Goal: Information Seeking & Learning: Learn about a topic

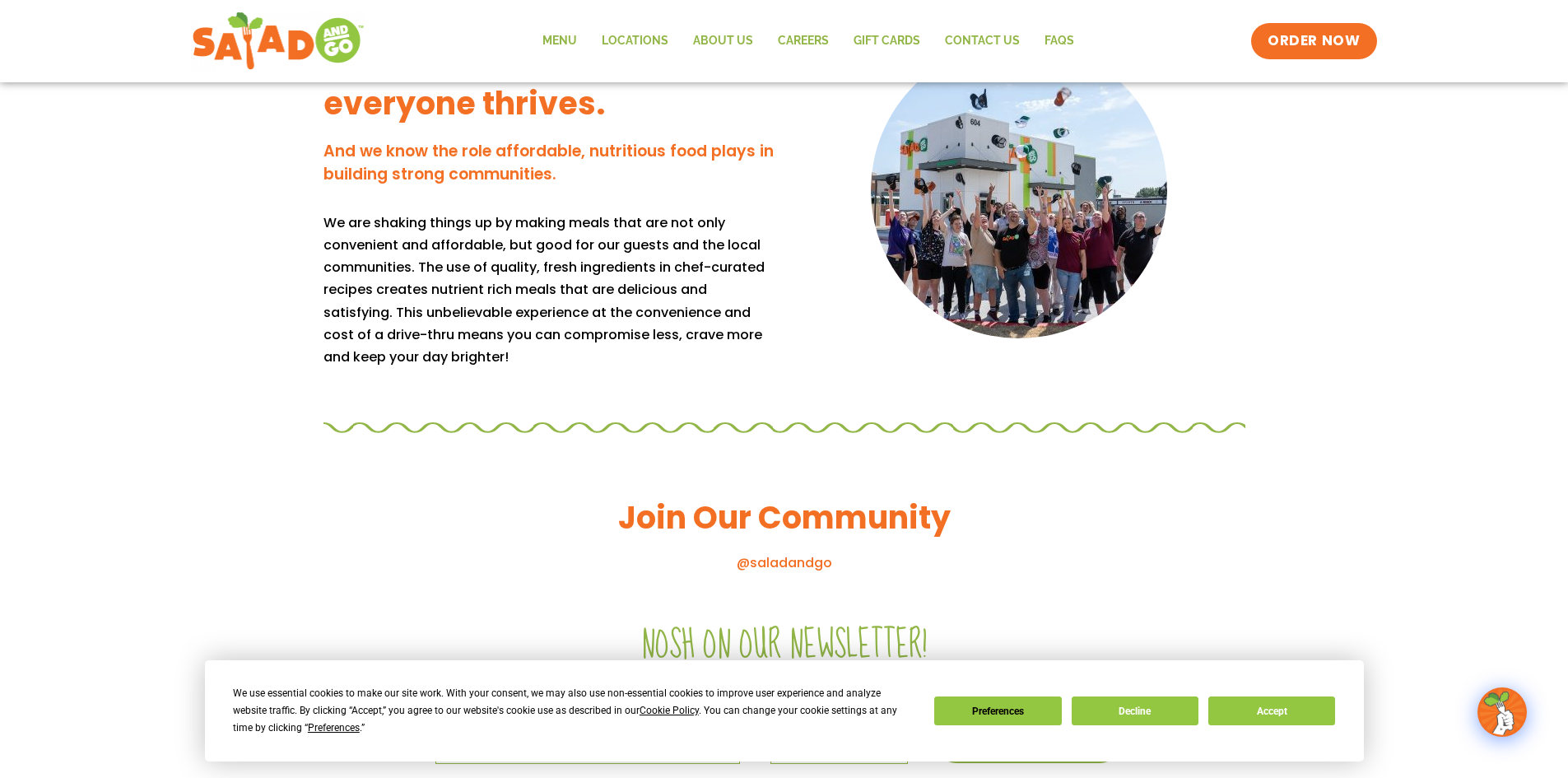
scroll to position [1482, 0]
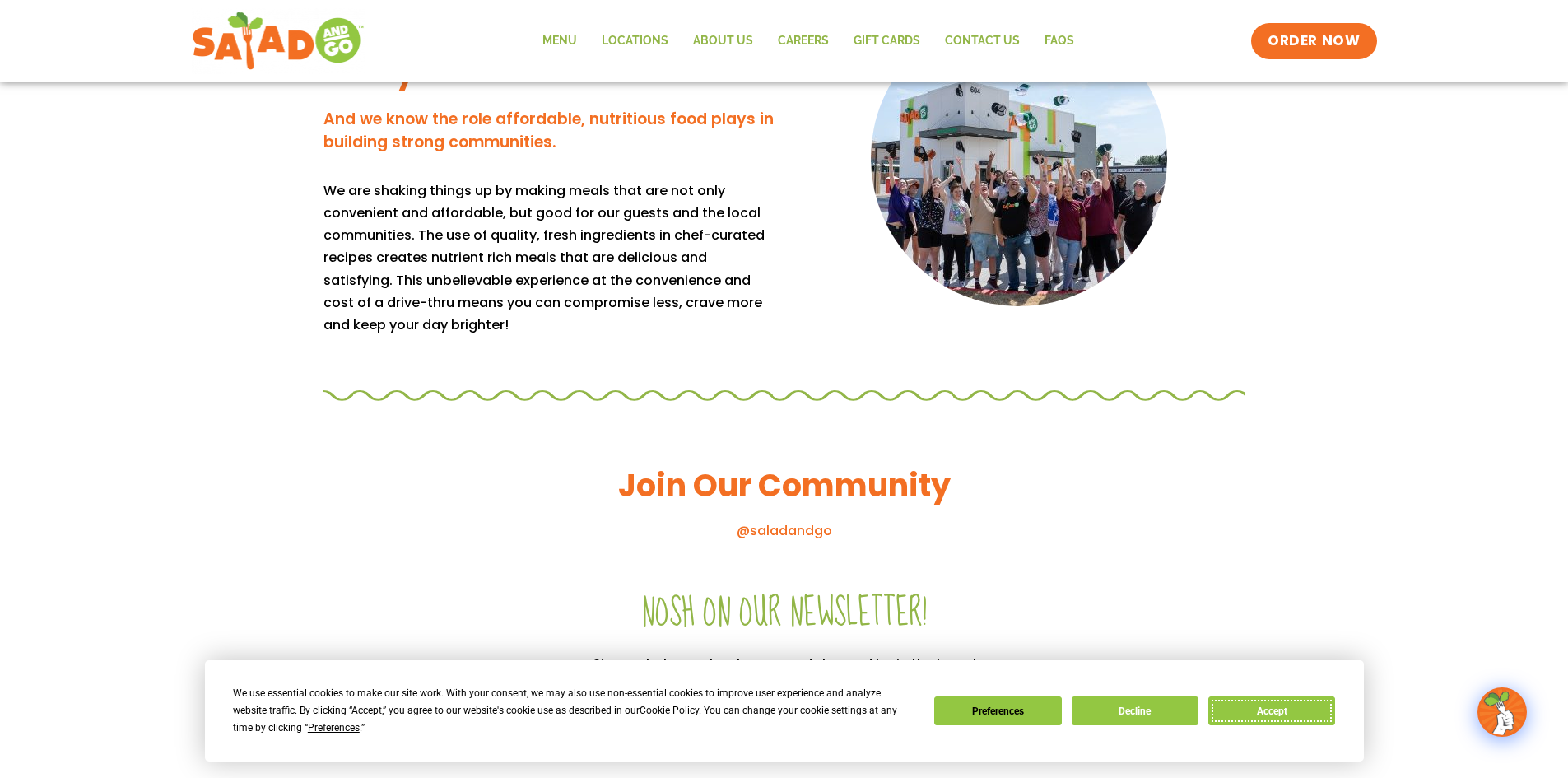
click at [1259, 702] on button "Accept" at bounding box center [1271, 711] width 127 height 29
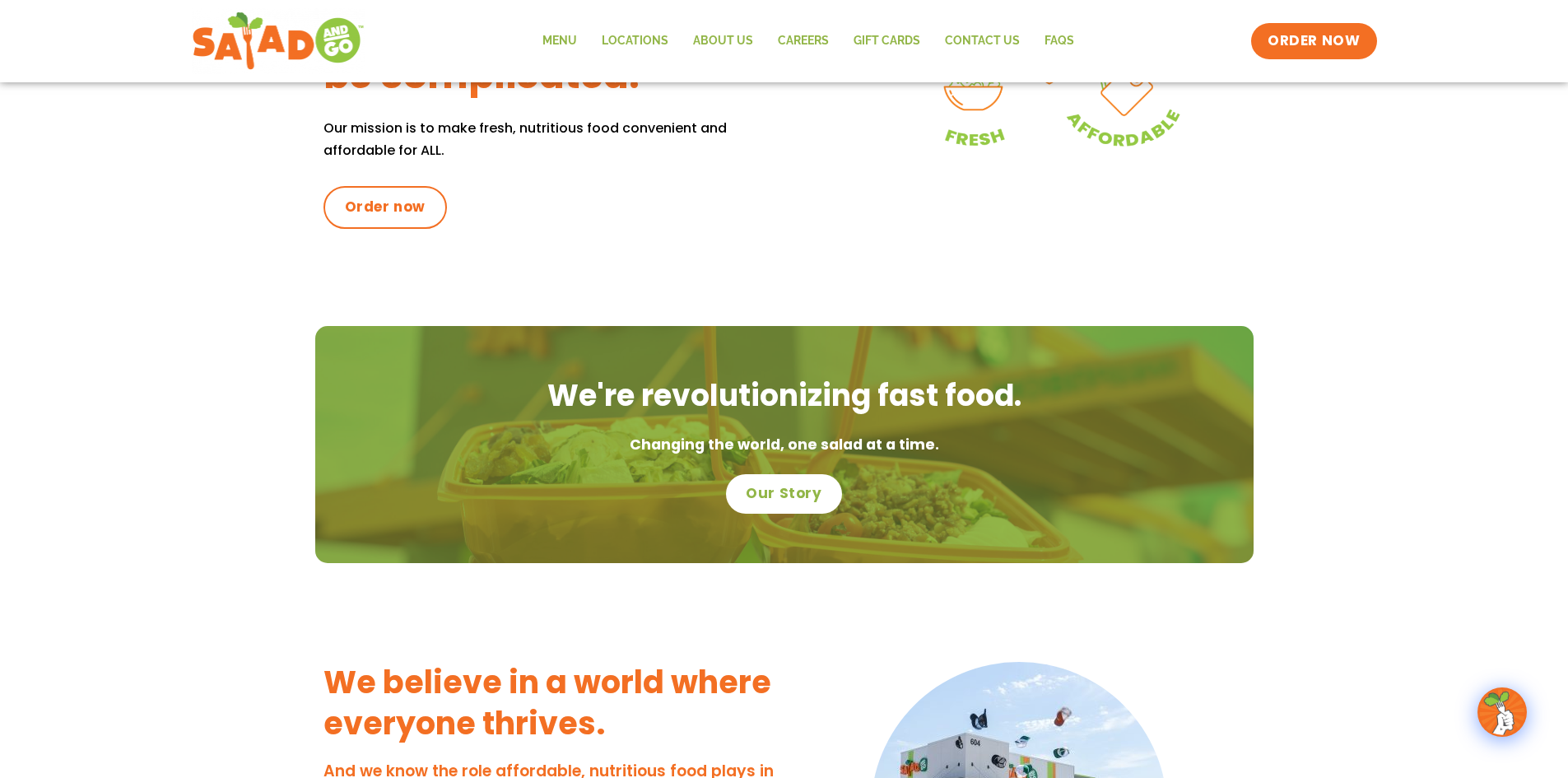
scroll to position [659, 0]
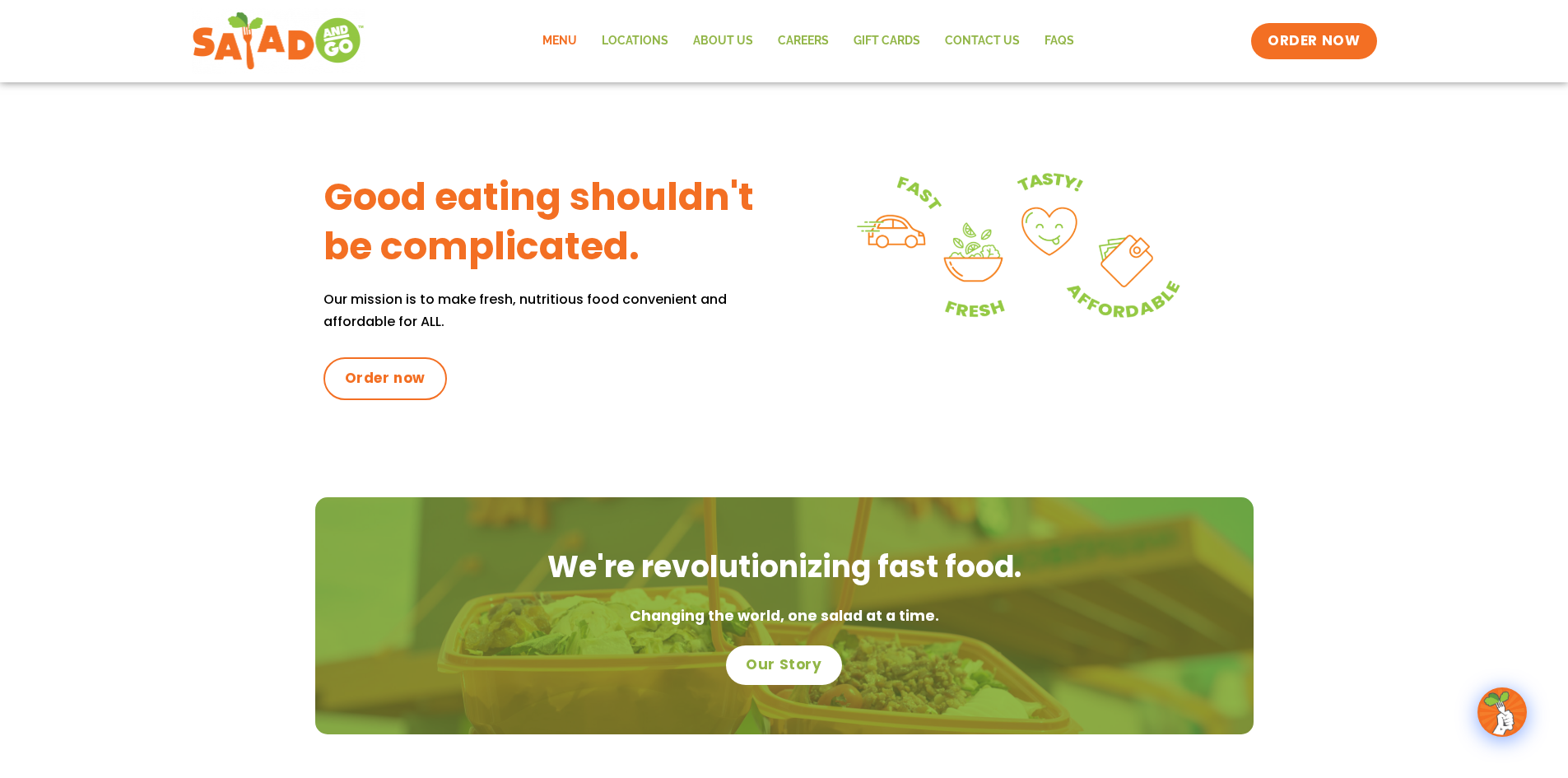
click at [544, 36] on link "Menu" at bounding box center [559, 42] width 59 height 38
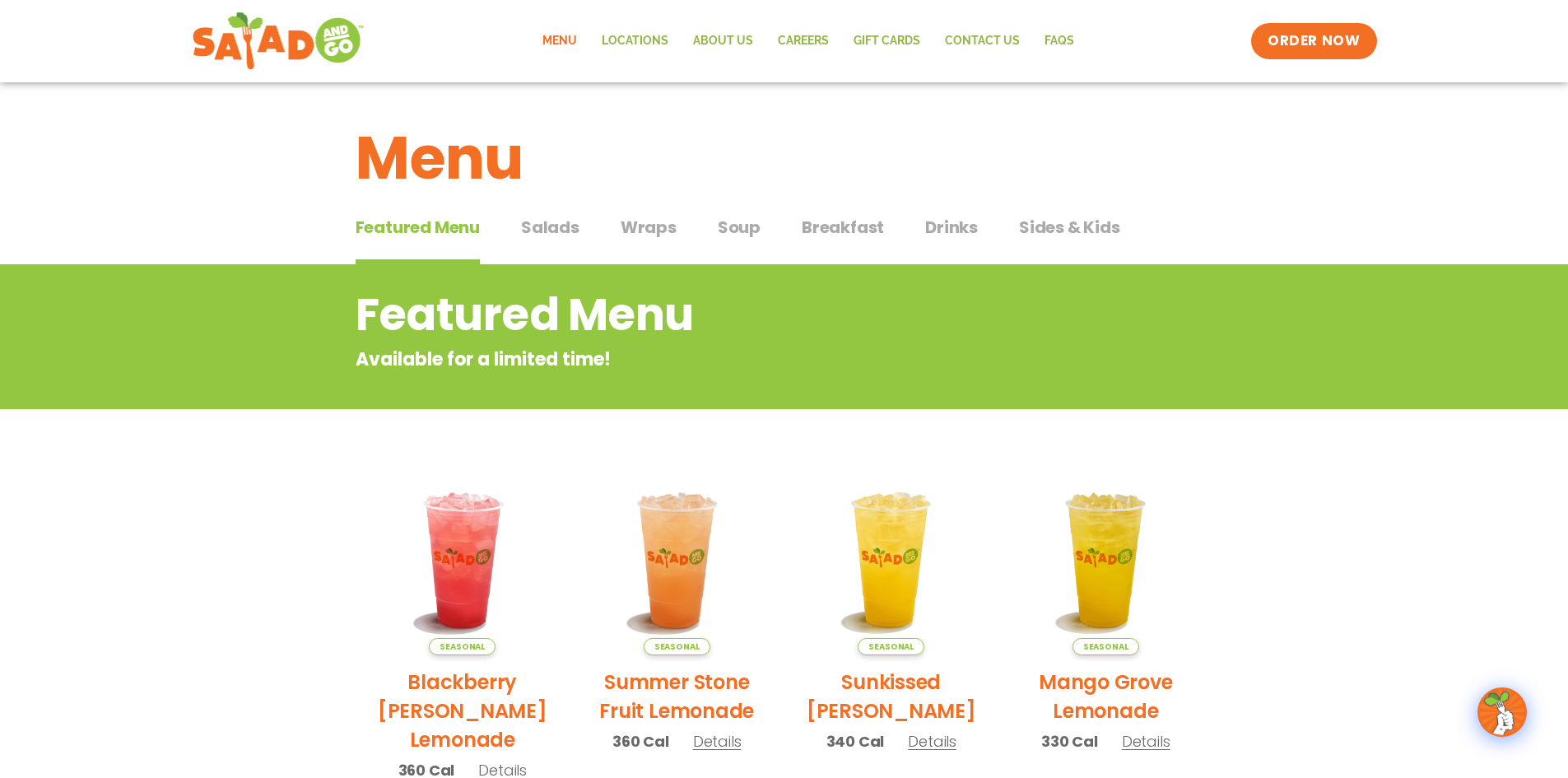
click at [558, 229] on span "Salads" at bounding box center [550, 228] width 58 height 25
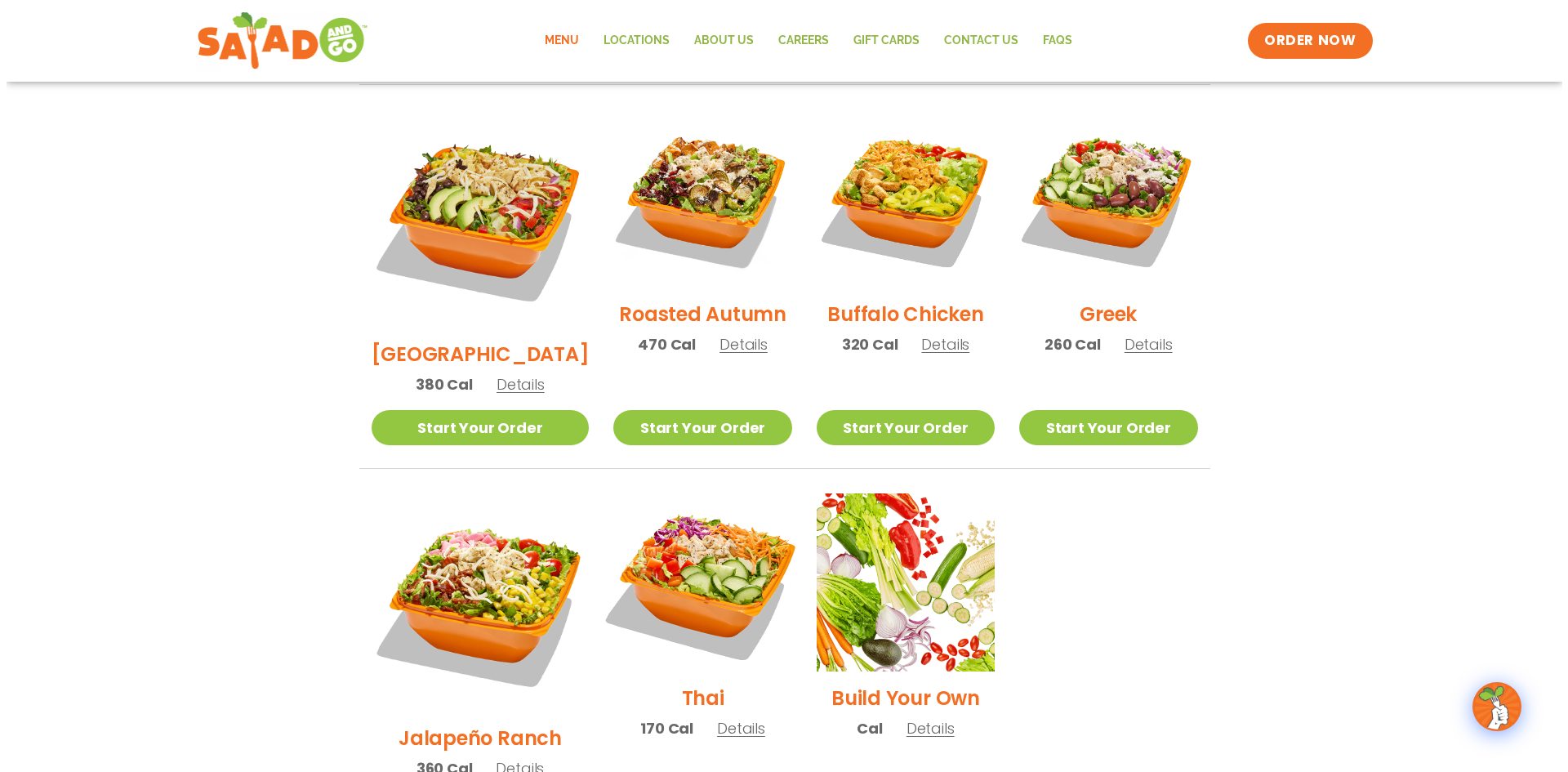
scroll to position [817, 0]
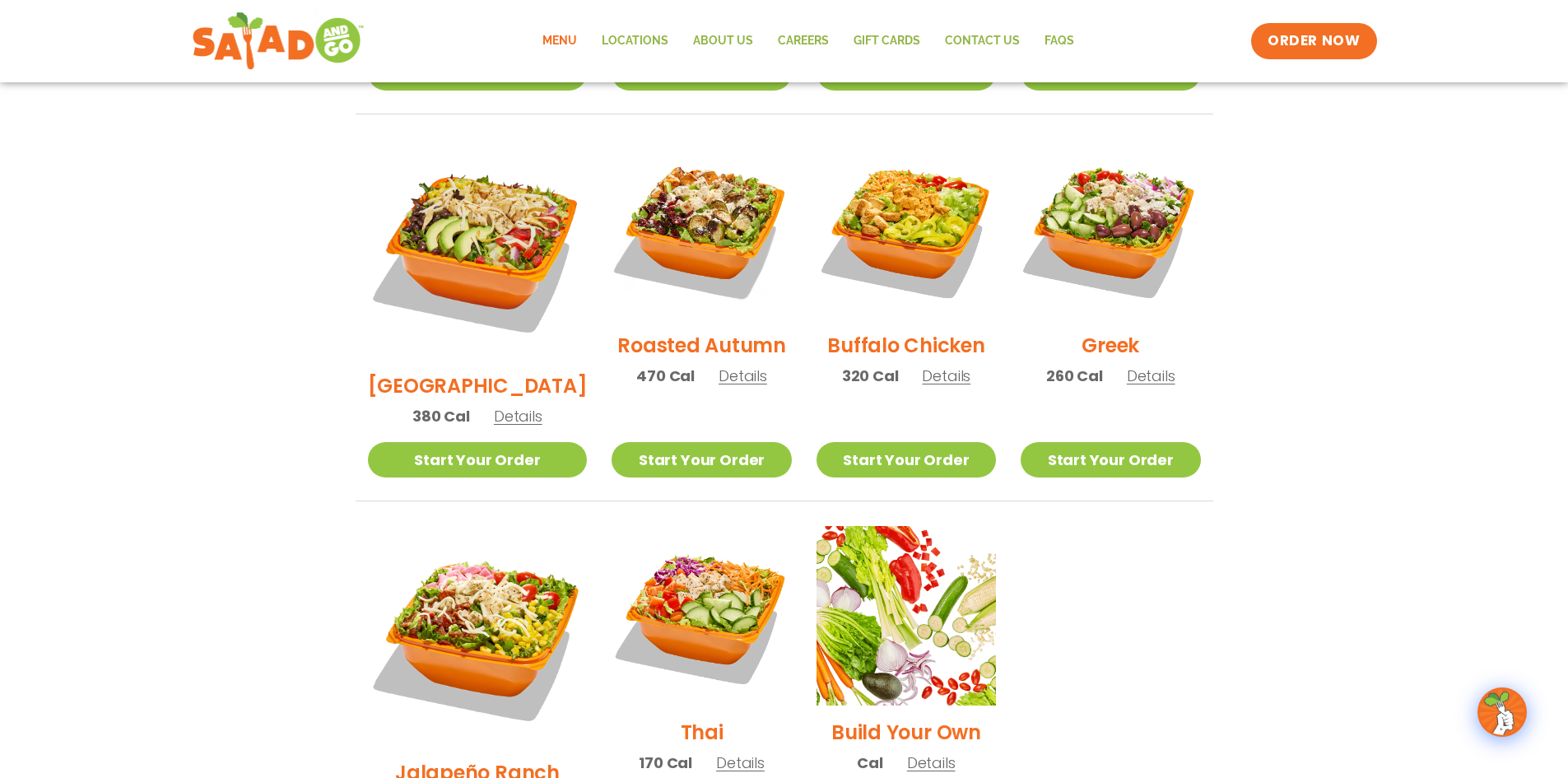
click at [729, 366] on span "Details" at bounding box center [743, 376] width 48 height 21
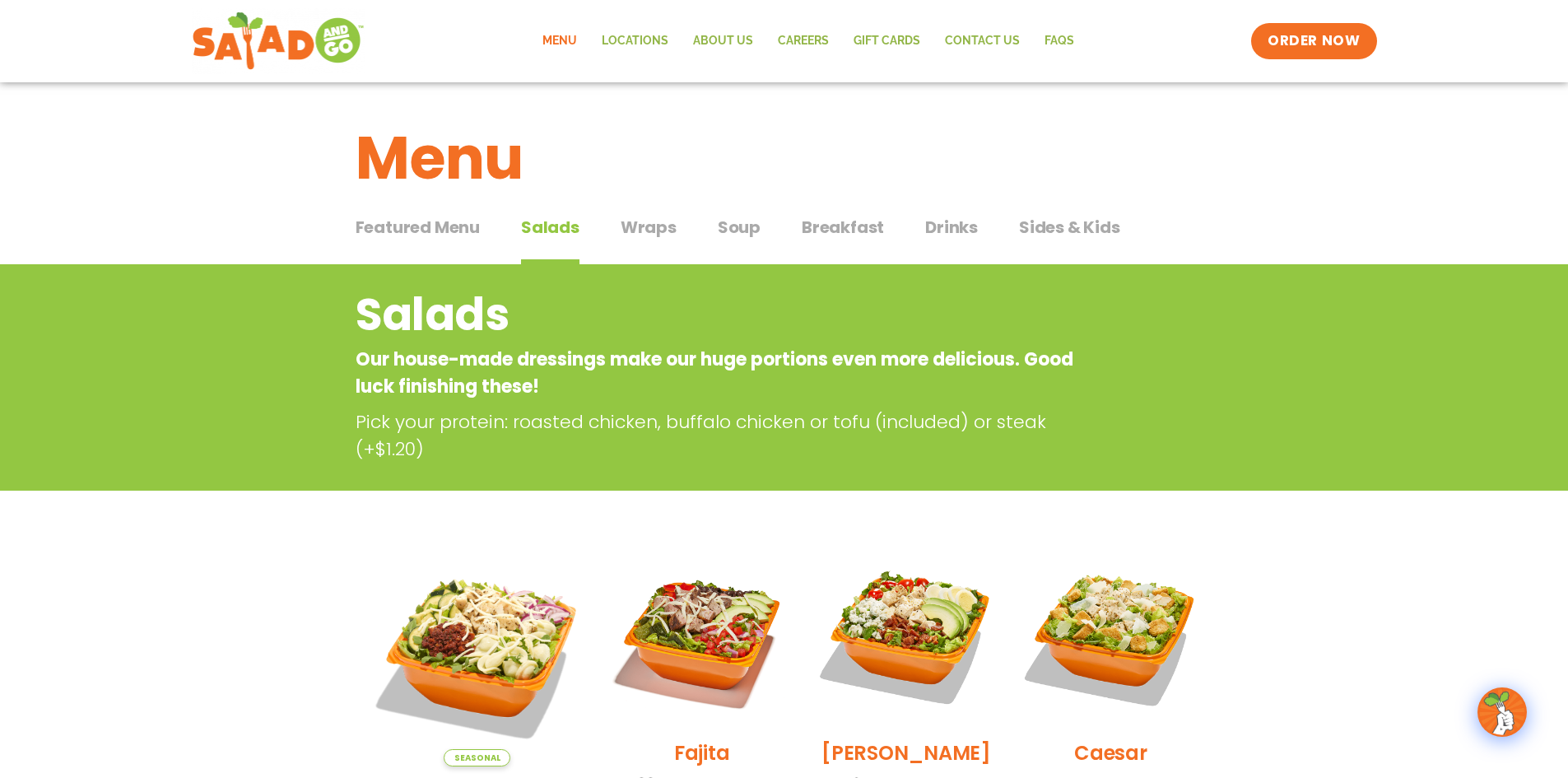
click at [648, 235] on span "Wraps" at bounding box center [648, 228] width 56 height 25
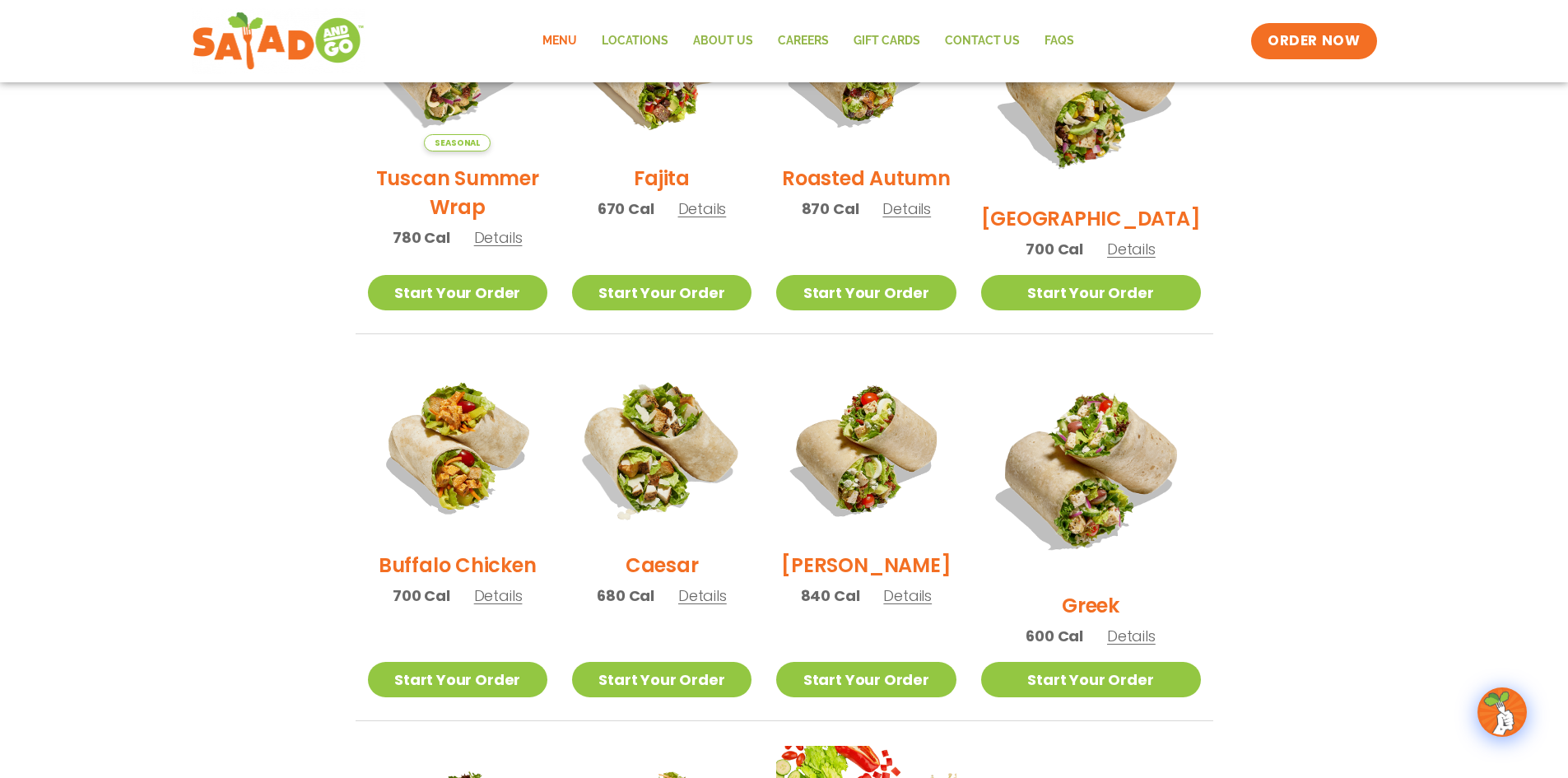
scroll to position [576, 0]
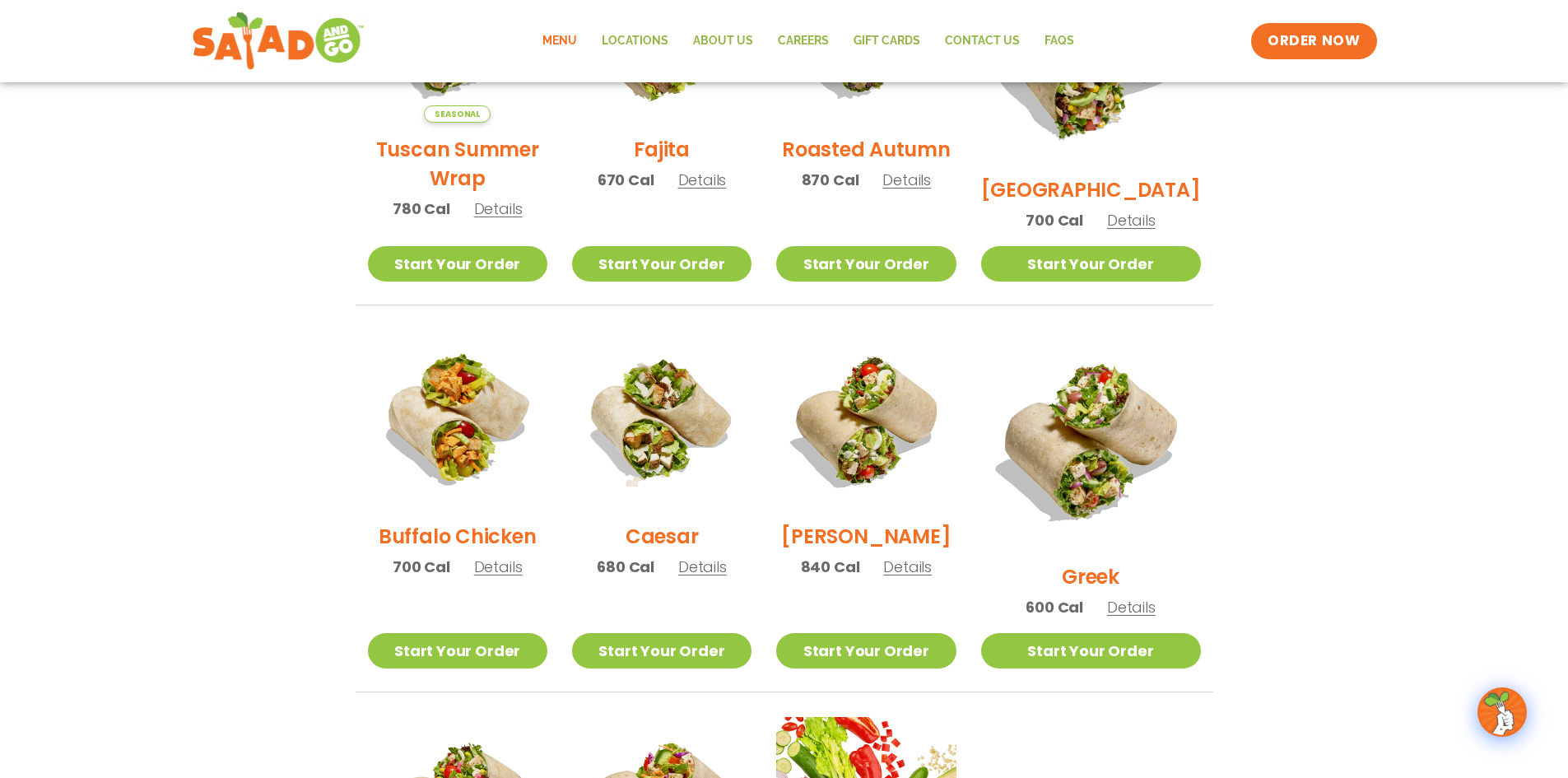
click at [499, 577] on span "Details" at bounding box center [499, 567] width 48 height 21
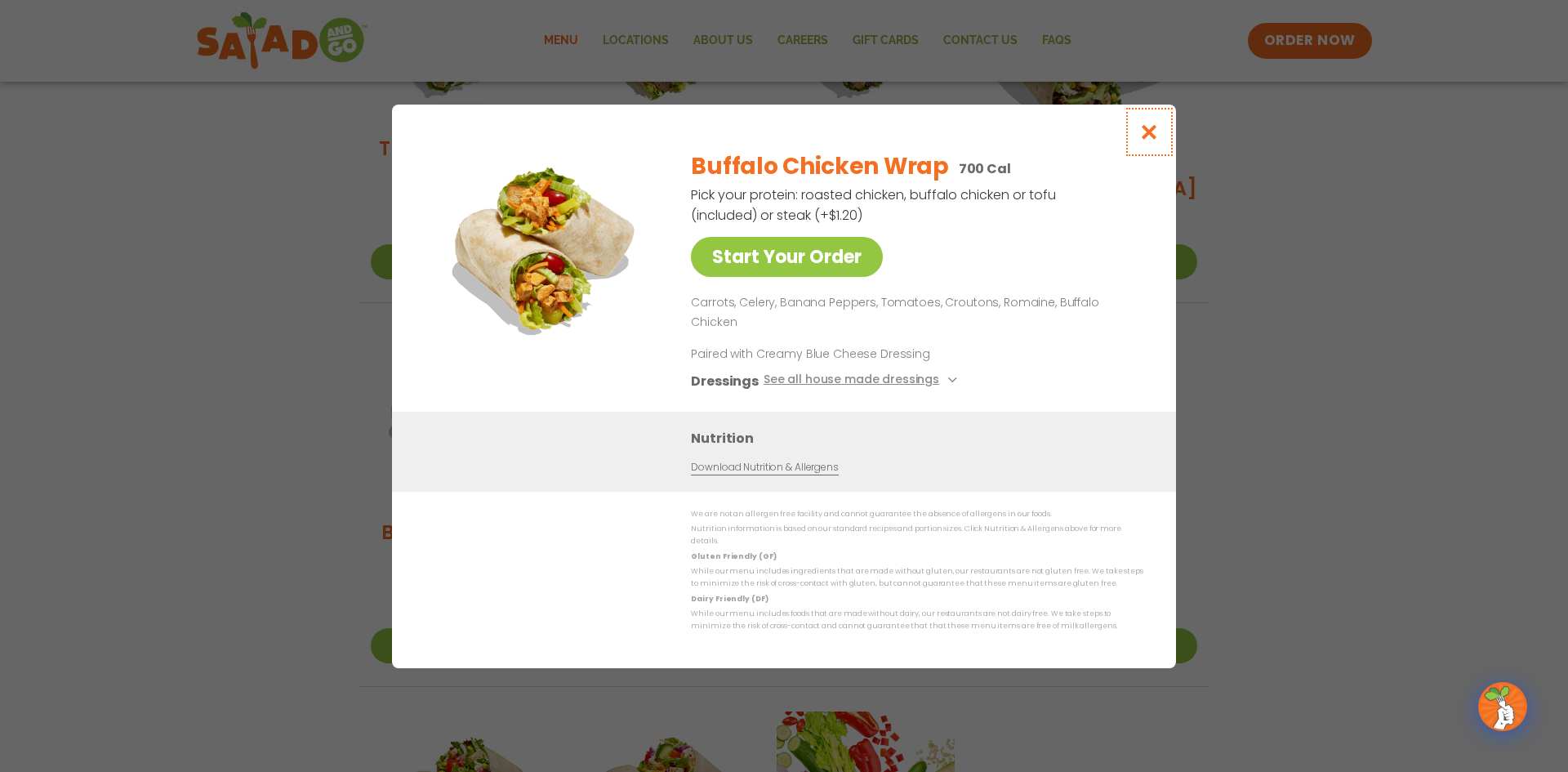
click at [1158, 140] on icon "Close modal" at bounding box center [1149, 132] width 21 height 17
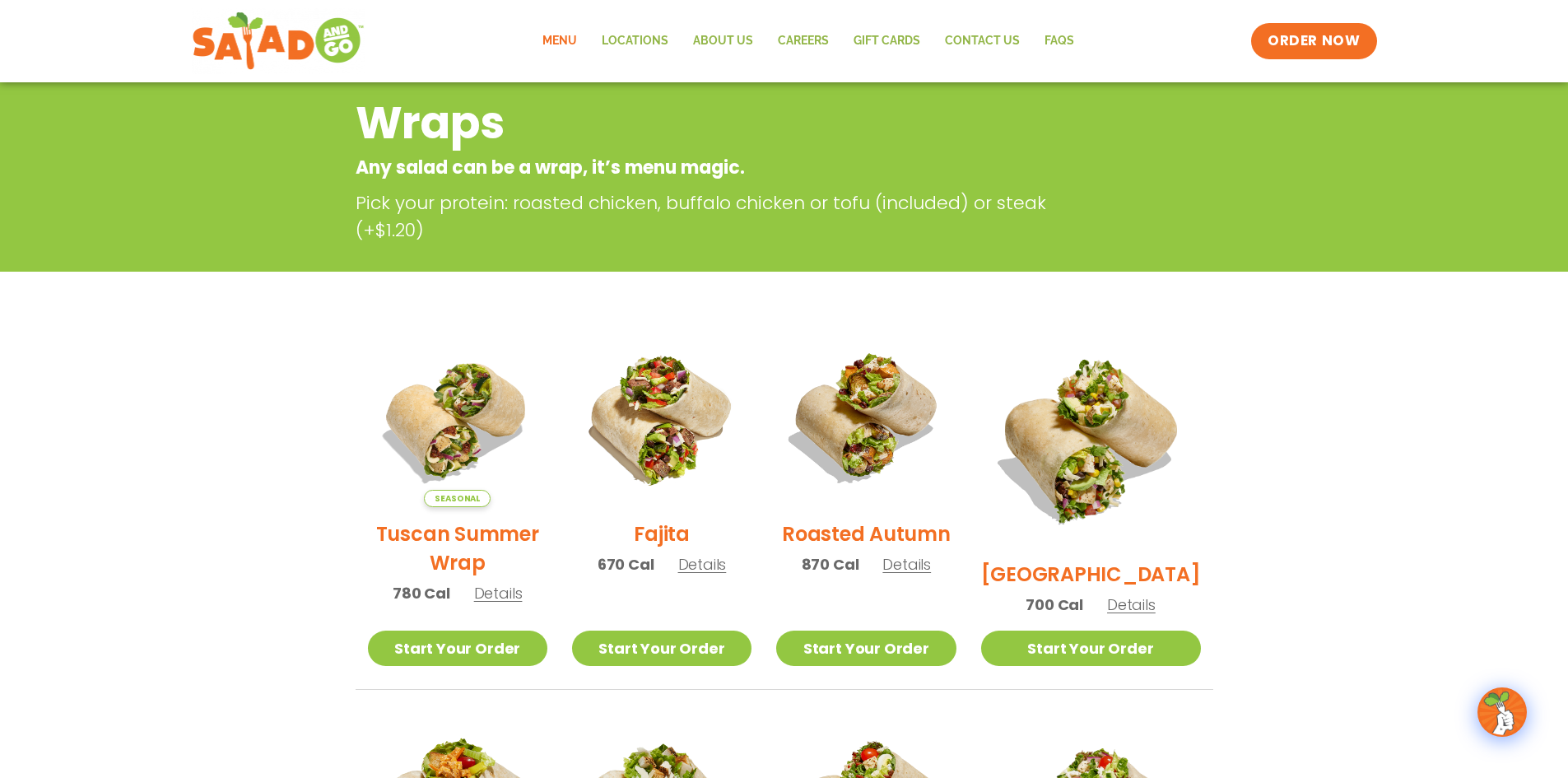
scroll to position [0, 0]
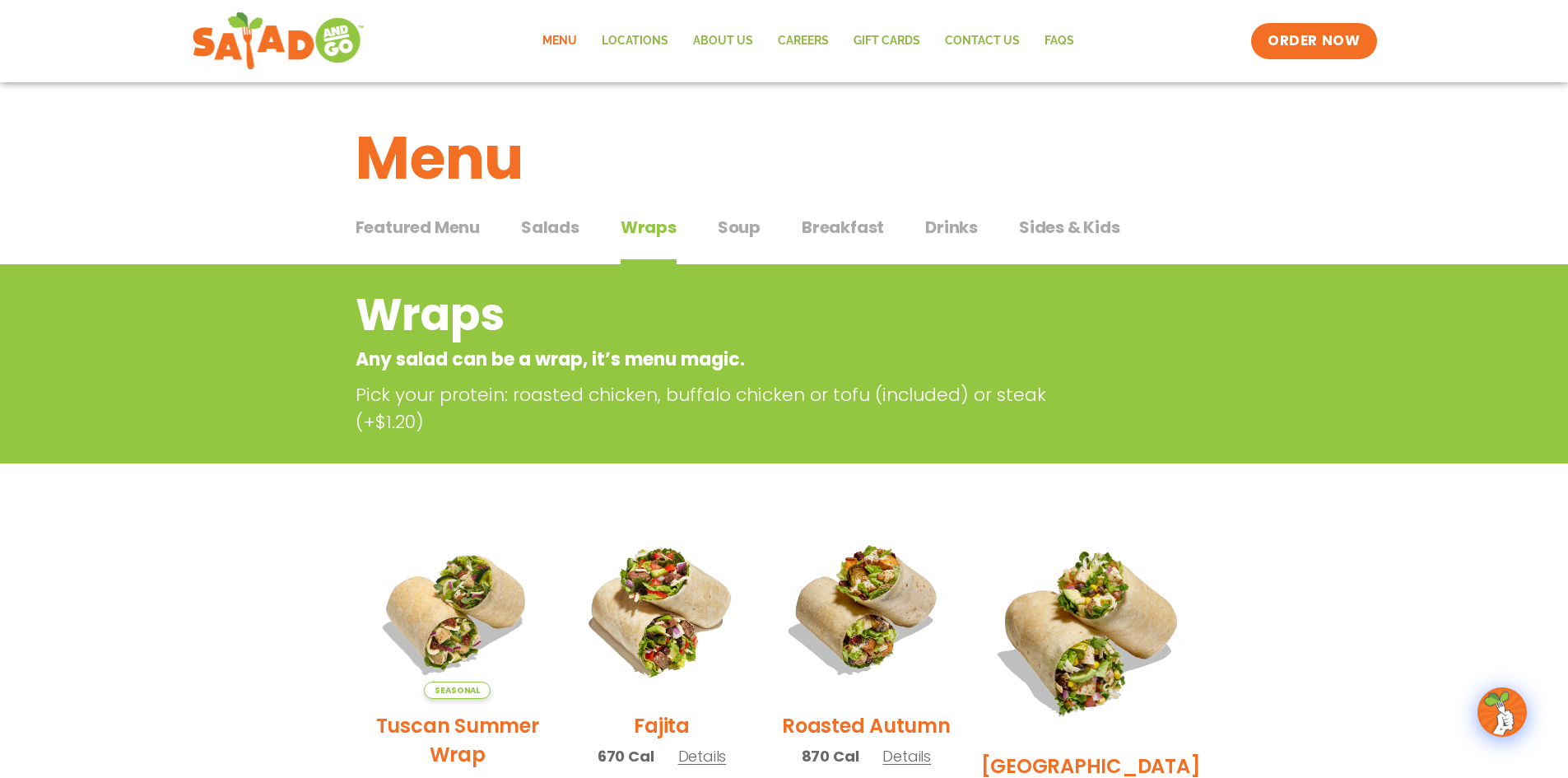
click at [751, 216] on span "Soup" at bounding box center [740, 228] width 43 height 25
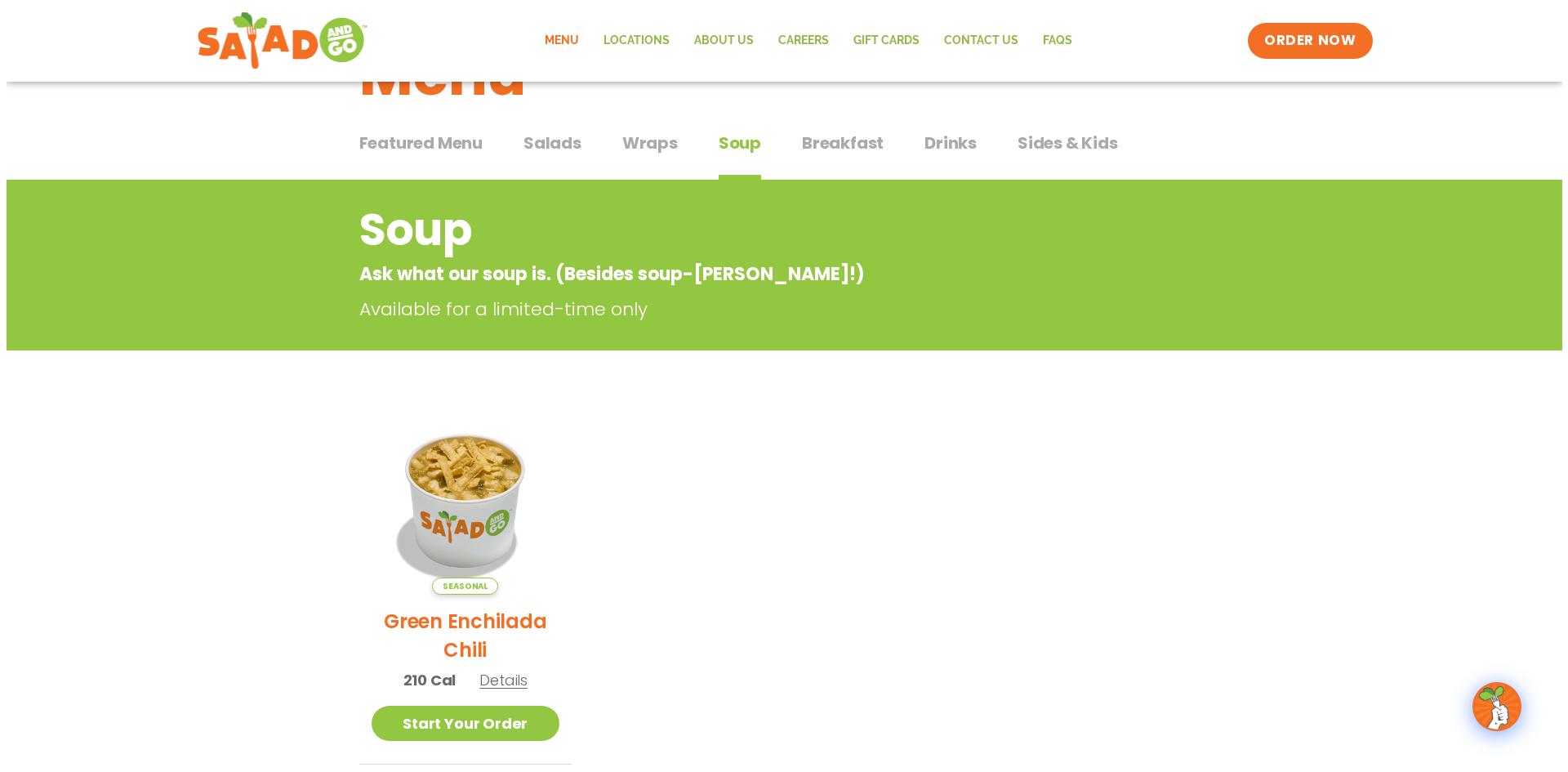
scroll to position [245, 0]
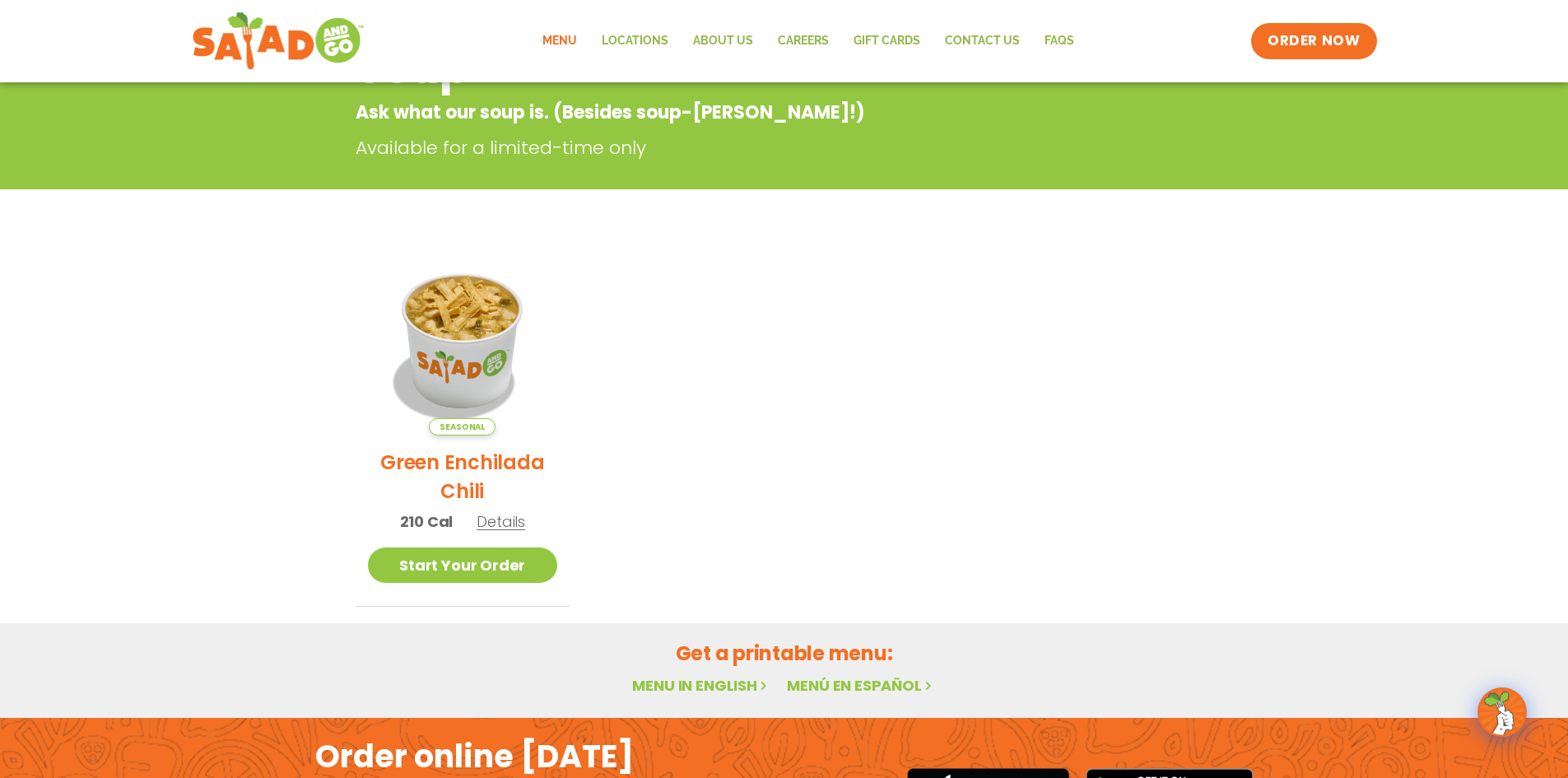
click at [505, 522] on span "Details" at bounding box center [501, 521] width 48 height 21
